Goal: Navigation & Orientation: Find specific page/section

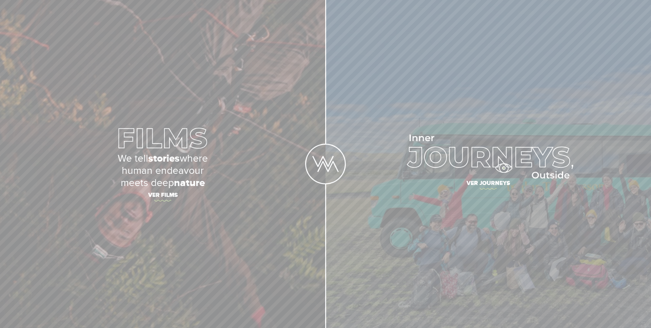
click at [503, 168] on img at bounding box center [488, 157] width 170 height 44
